Goal: Use online tool/utility: Utilize a website feature to perform a specific function

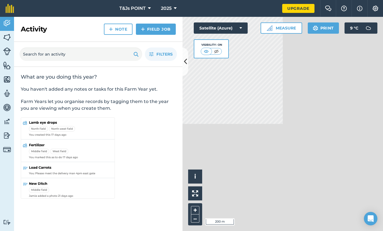
click at [131, 148] on div "Activity Fields Livestock Features Maps Team Vehicles Data Reporting Billing Tu…" at bounding box center [191, 124] width 383 height 214
click at [181, 106] on div "Activity Fields Livestock Features Maps Team Vehicles Data Reporting Billing Tu…" at bounding box center [191, 124] width 383 height 214
click at [170, 107] on div "Activity Fields Livestock Features Maps Team Vehicles Data Reporting Billing Tu…" at bounding box center [191, 124] width 383 height 214
click at [200, 209] on div "+ –" at bounding box center [195, 214] width 14 height 22
click at [195, 210] on button "+" at bounding box center [195, 210] width 8 height 8
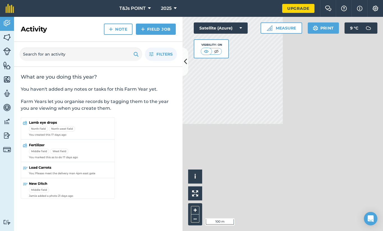
click at [282, 30] on button "Measure" at bounding box center [282, 27] width 42 height 11
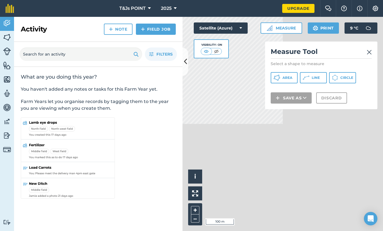
click at [284, 80] on button "Area" at bounding box center [284, 77] width 27 height 11
